Goal: Find specific page/section

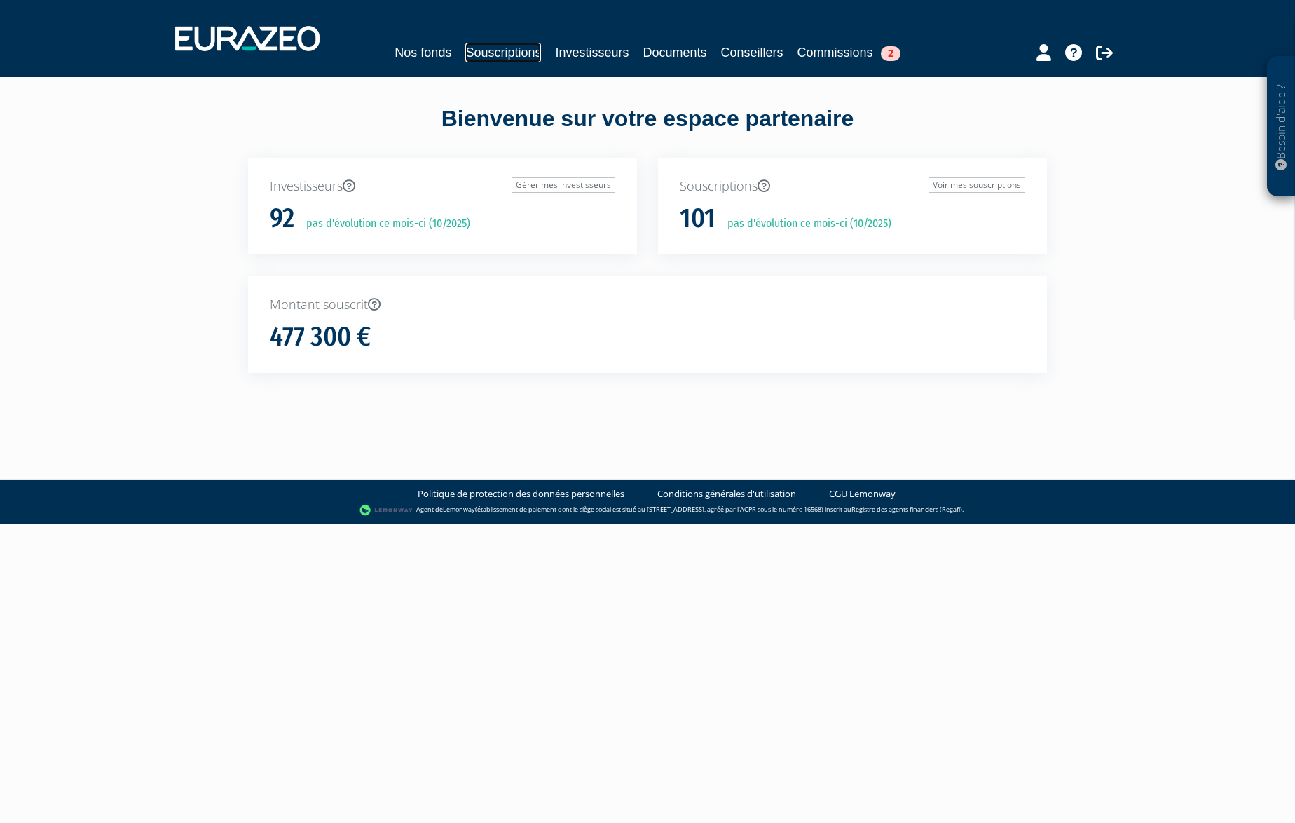
click at [514, 50] on link "Souscriptions" at bounding box center [503, 53] width 76 height 20
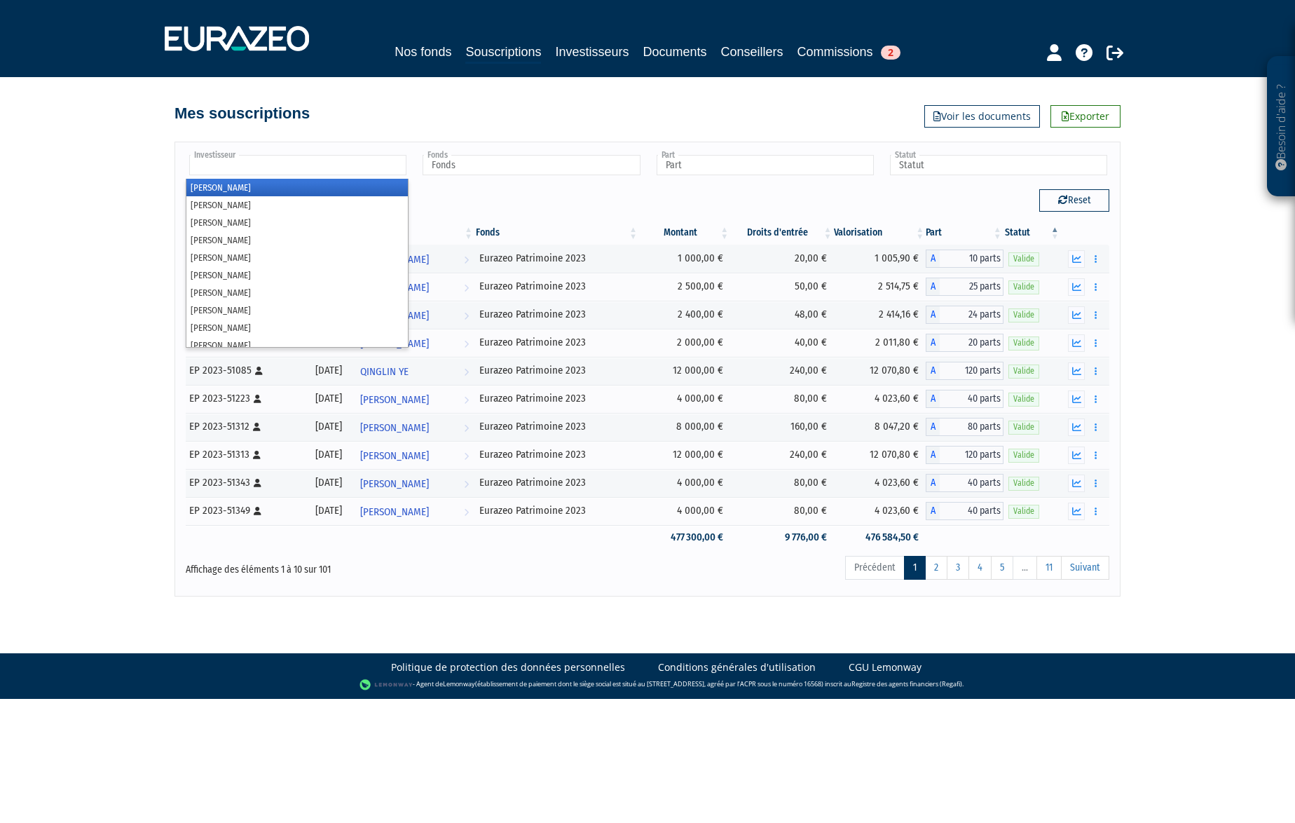
click at [307, 172] on input "text" at bounding box center [297, 165] width 217 height 20
click at [255, 160] on input "text" at bounding box center [297, 165] width 217 height 20
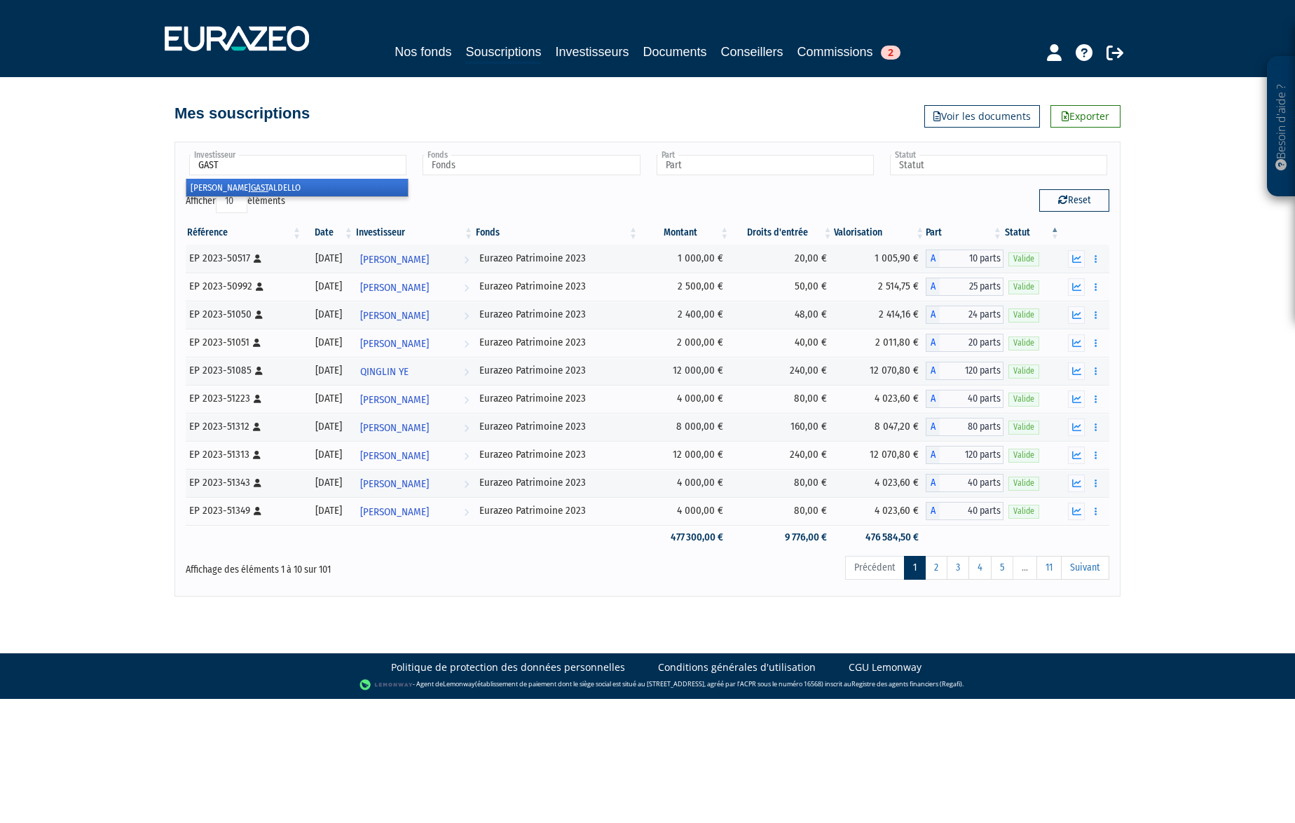
type input "GAST"
click at [265, 183] on li "[PERSON_NAME]" at bounding box center [296, 188] width 221 height 18
